Goal: Information Seeking & Learning: Learn about a topic

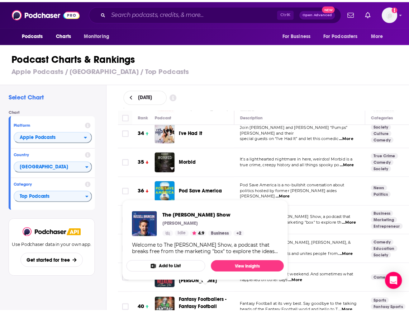
scroll to position [1005, 0]
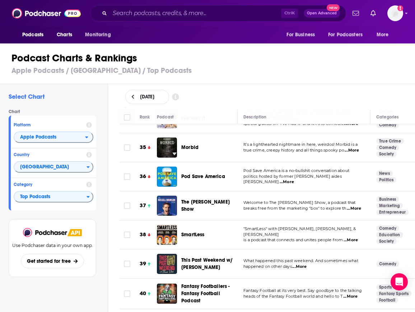
click at [198, 199] on span "The [PERSON_NAME] Show" at bounding box center [205, 205] width 48 height 13
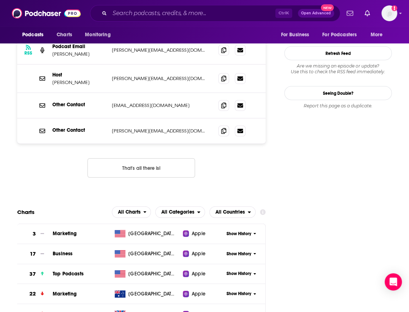
scroll to position [897, 0]
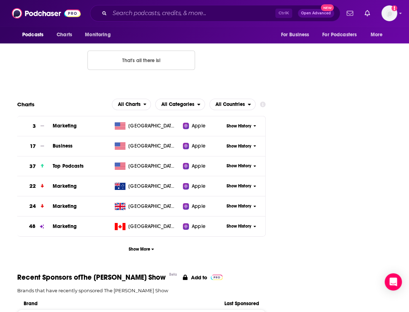
click at [243, 163] on span "Show History" at bounding box center [239, 166] width 25 height 6
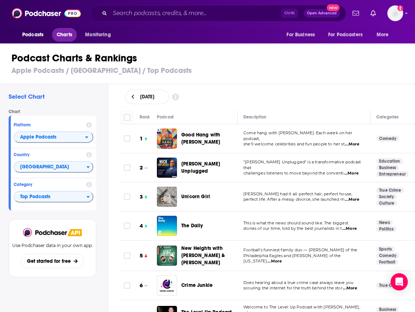
click at [61, 37] on span "Charts" at bounding box center [64, 35] width 15 height 10
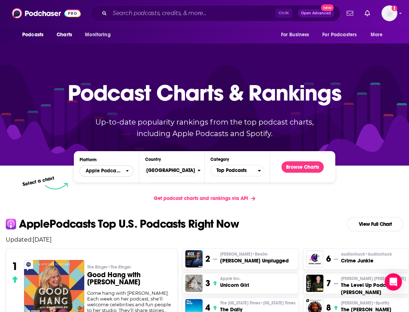
click at [133, 170] on div "open menu" at bounding box center [130, 170] width 8 height 5
click at [122, 196] on div "Spotify" at bounding box center [107, 192] width 48 height 9
click at [315, 166] on button "Browse Charts" at bounding box center [303, 166] width 42 height 11
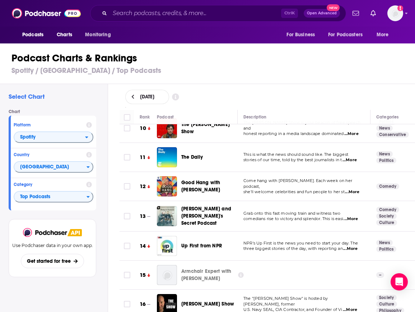
scroll to position [287, 0]
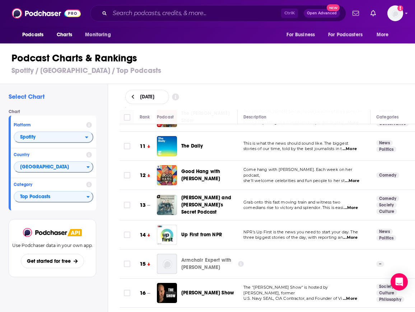
click at [199, 64] on h1 "Podcast Charts & Rankings" at bounding box center [210, 58] width 398 height 13
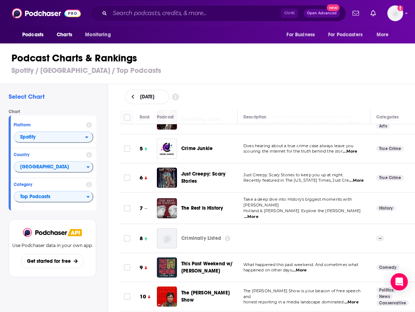
scroll to position [0, 0]
